Goal: Task Accomplishment & Management: Manage account settings

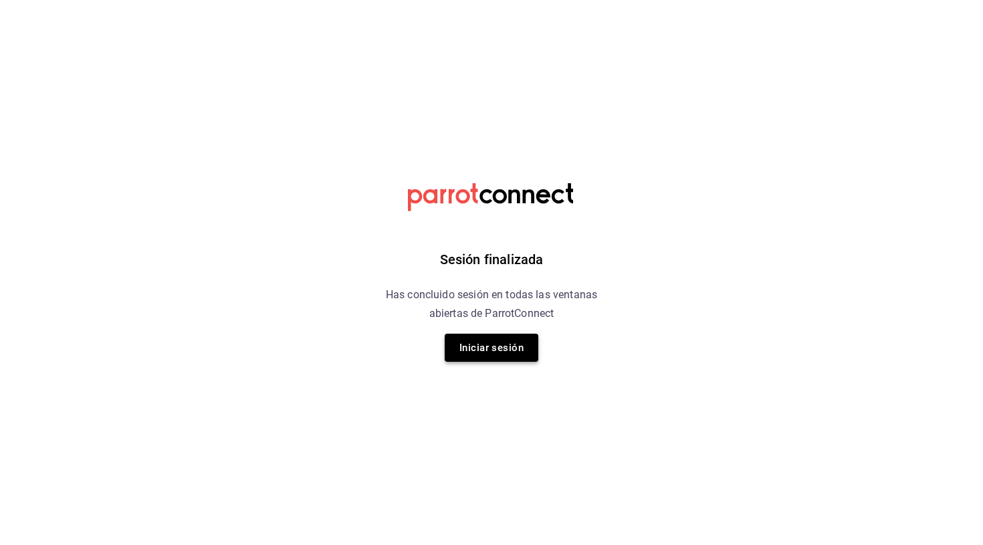
click at [490, 360] on button "Iniciar sesión" at bounding box center [492, 348] width 94 height 28
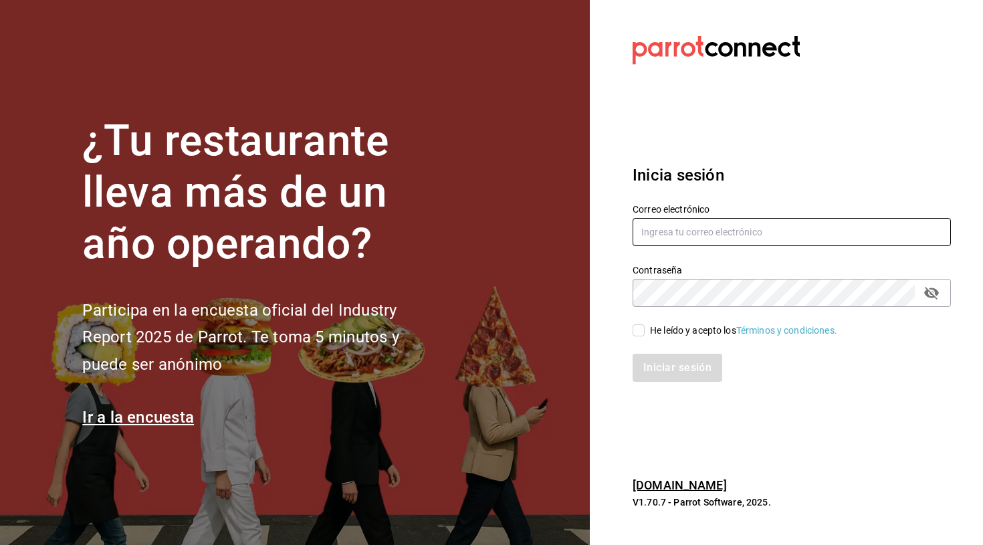
type input "[EMAIL_ADDRESS][PERSON_NAME][DOMAIN_NAME]"
click at [642, 332] on input "He leído y acepto los Términos y condiciones." at bounding box center [639, 330] width 12 height 12
checkbox input "true"
click at [662, 358] on button "Iniciar sesión" at bounding box center [678, 368] width 91 height 28
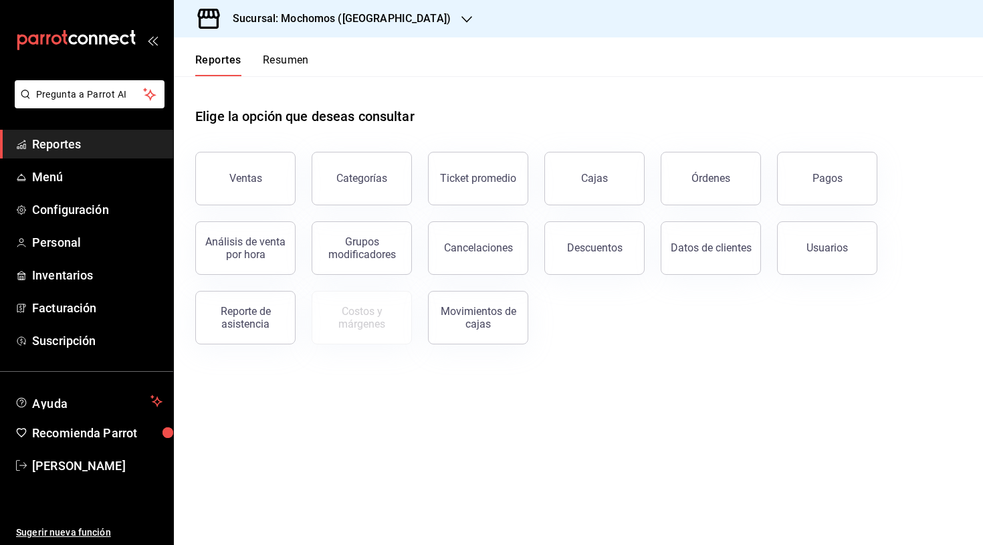
click at [462, 22] on icon "button" at bounding box center [467, 19] width 11 height 11
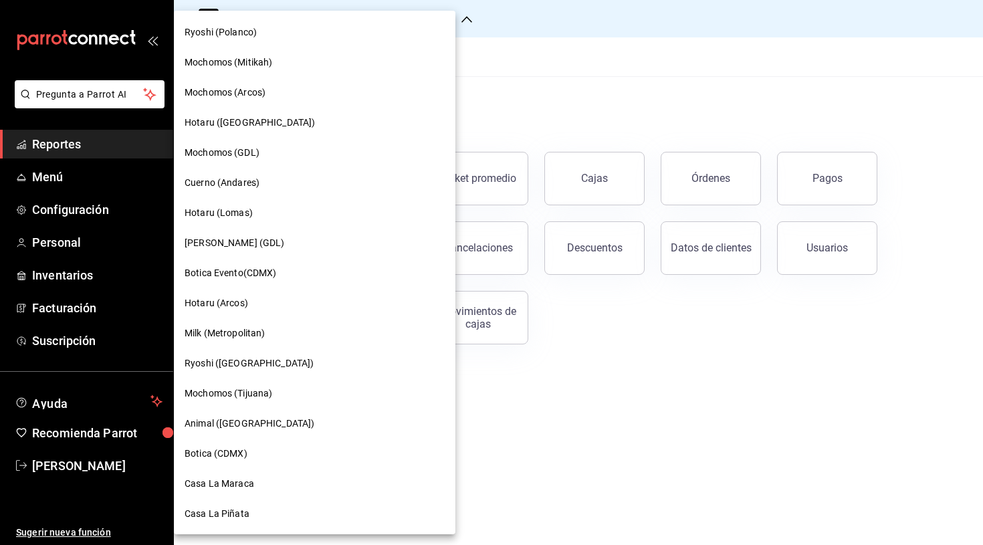
scroll to position [842, 0]
click at [235, 361] on span "Ryoshi ([GEOGRAPHIC_DATA])" at bounding box center [249, 364] width 129 height 14
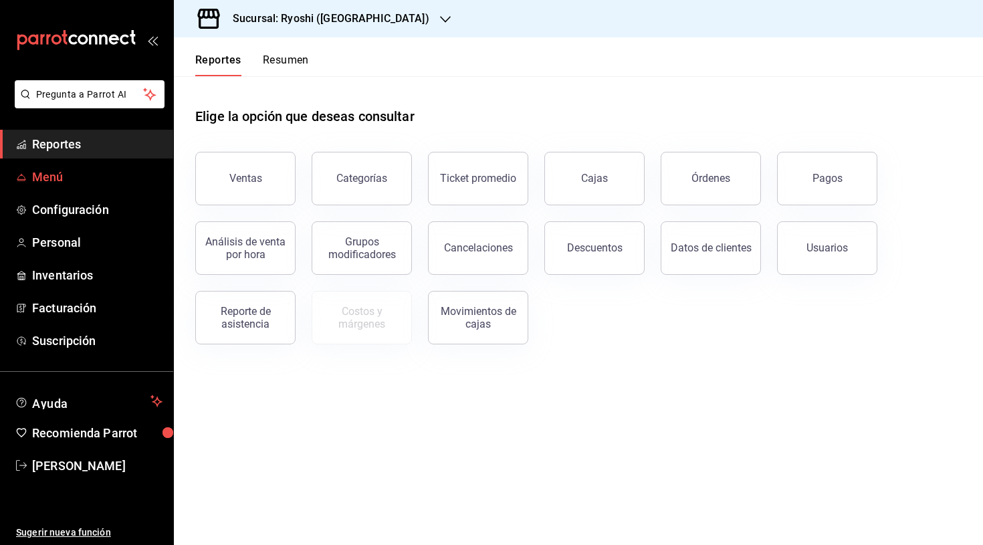
click at [56, 181] on span "Menú" at bounding box center [97, 177] width 130 height 18
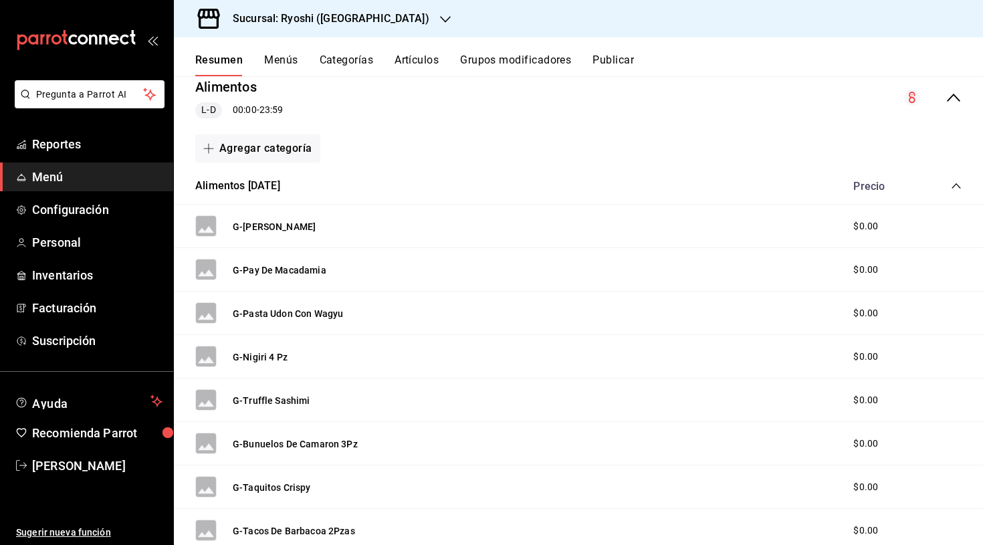
scroll to position [136, 0]
click at [285, 56] on button "Menús" at bounding box center [280, 65] width 33 height 23
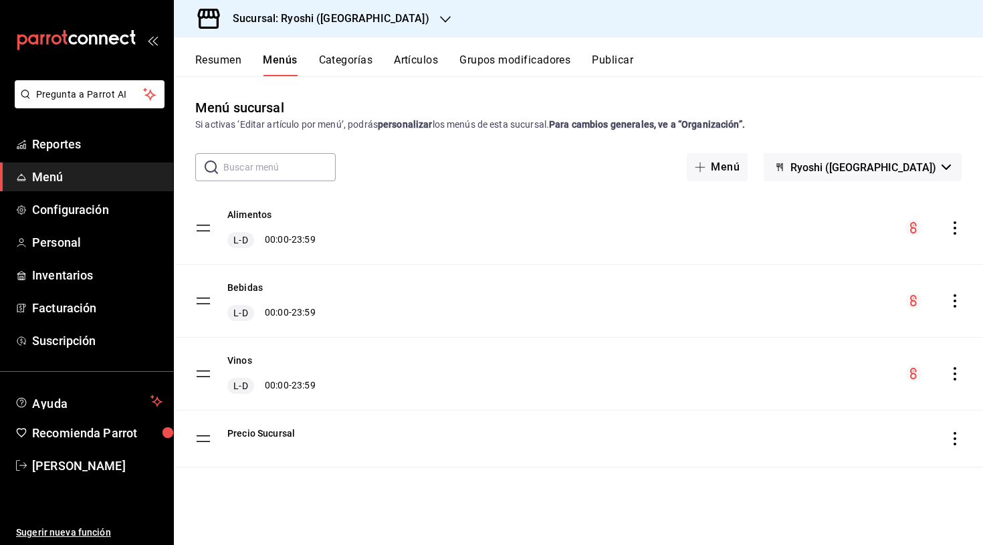
click at [349, 61] on button "Categorías" at bounding box center [346, 65] width 54 height 23
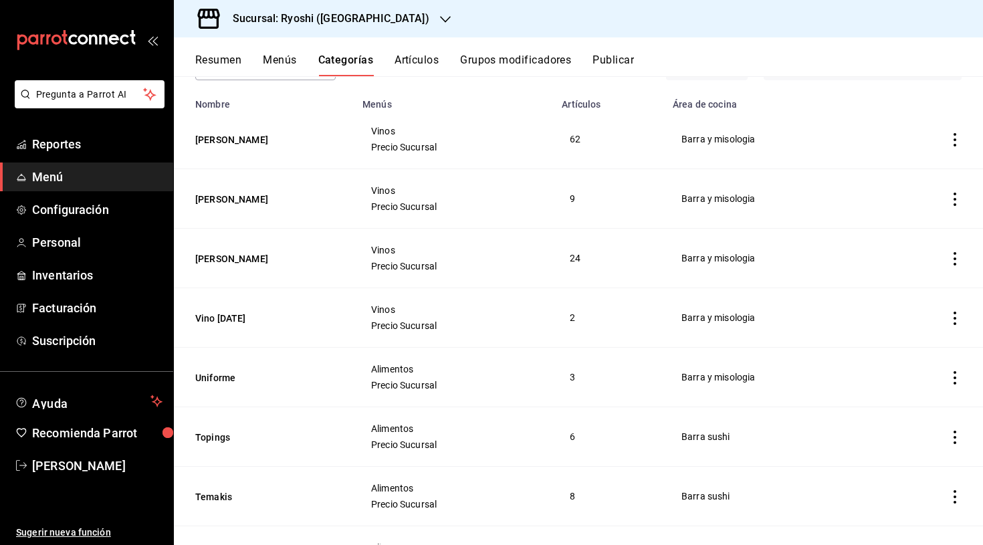
scroll to position [99, 0]
click at [217, 379] on button "Uniforme" at bounding box center [262, 379] width 134 height 13
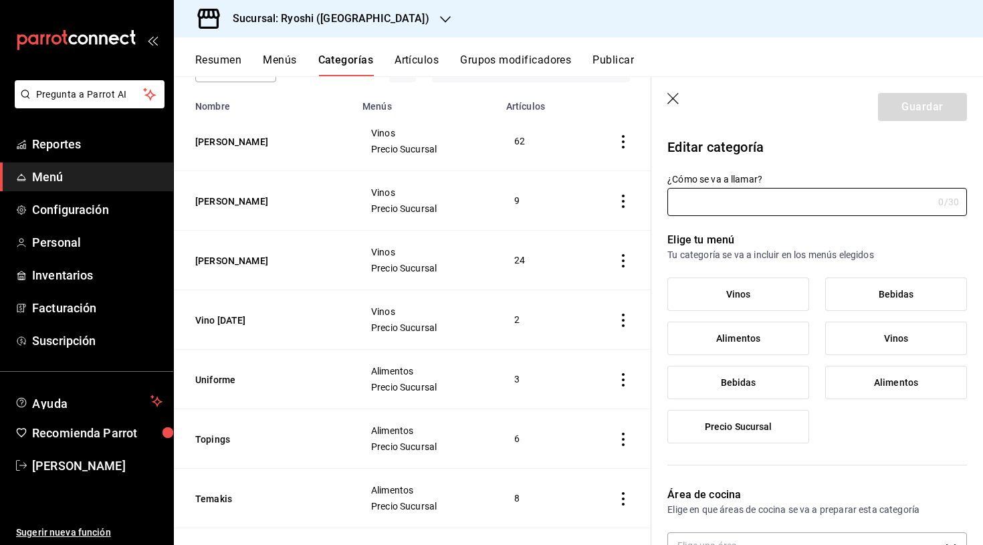
type input "Uniforme"
type input "1750286852433"
type input "20db0a21-4178-4ac0-84ca-a96974fc6829"
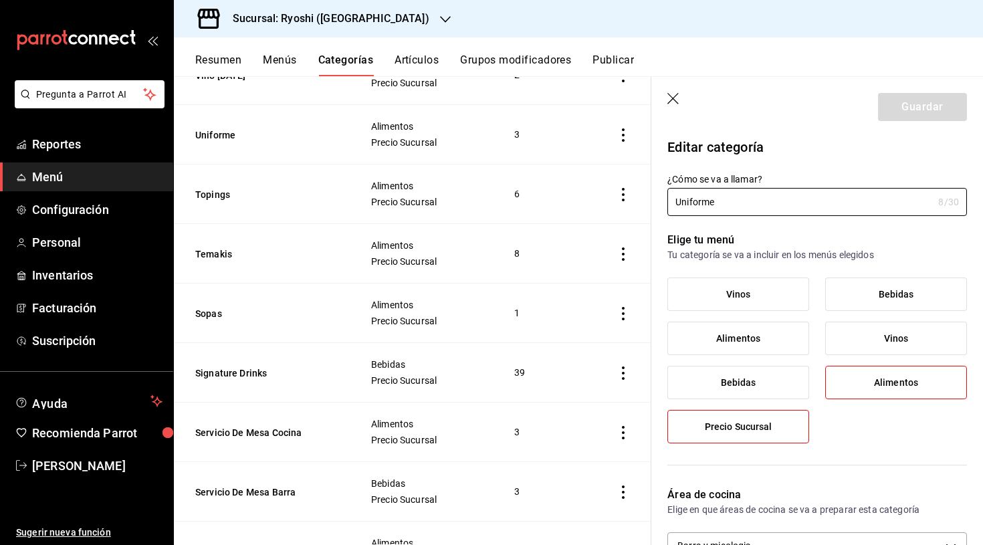
scroll to position [343, 0]
click at [241, 371] on button "Signature Drinks" at bounding box center [262, 373] width 134 height 13
type input "Signature Drinks"
type input "20db0a21-4178-4ac0-84ca-a96974fc6829"
type input "1750286852429"
